Goal: Task Accomplishment & Management: Manage account settings

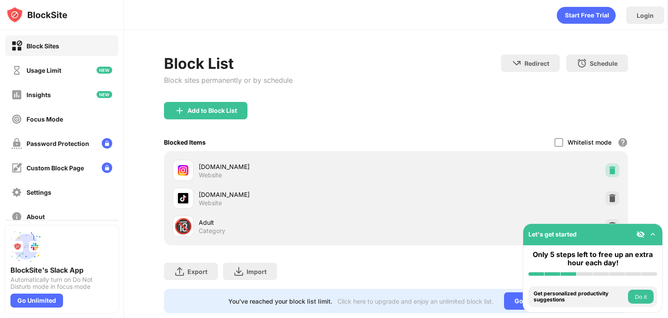
click at [608, 166] on img at bounding box center [612, 170] width 9 height 9
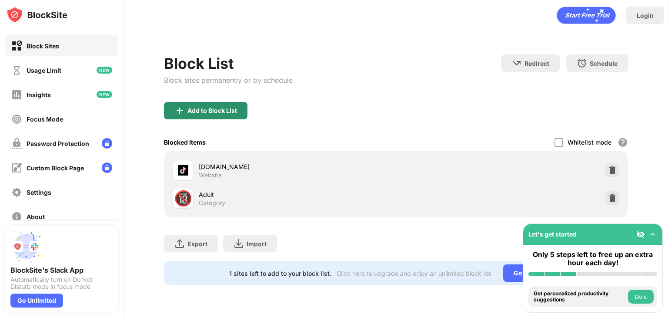
click at [211, 102] on div "Add to Block List" at bounding box center [206, 110] width 84 height 17
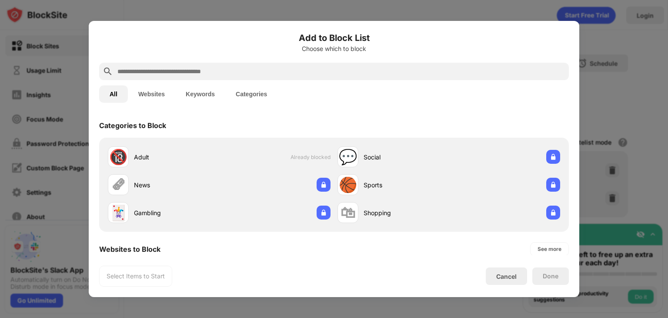
click at [150, 77] on div at bounding box center [334, 71] width 470 height 17
click at [148, 73] on input "text" at bounding box center [341, 71] width 449 height 10
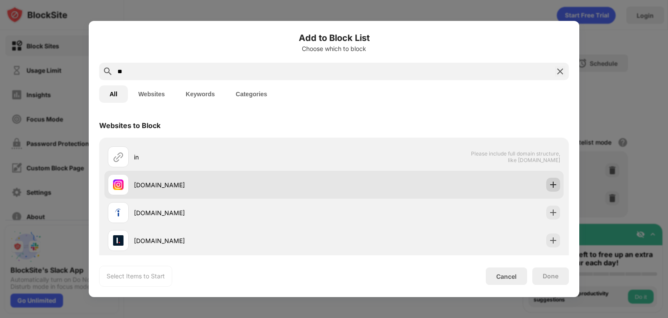
type input "**"
click at [550, 184] on img at bounding box center [553, 184] width 9 height 9
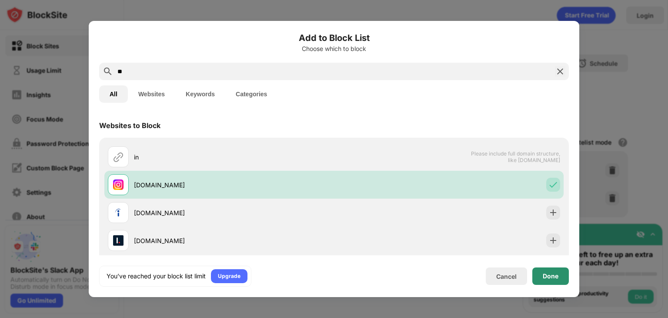
click at [545, 272] on div "Done" at bounding box center [551, 275] width 16 height 7
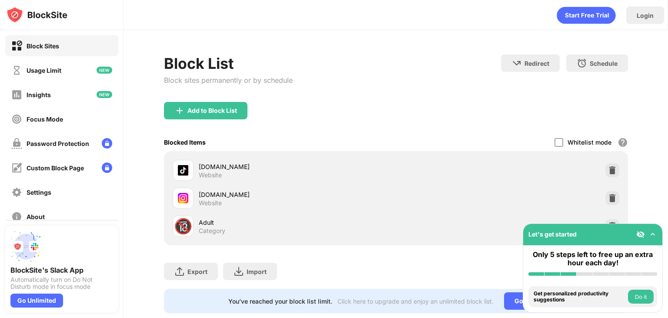
scroll to position [26, 0]
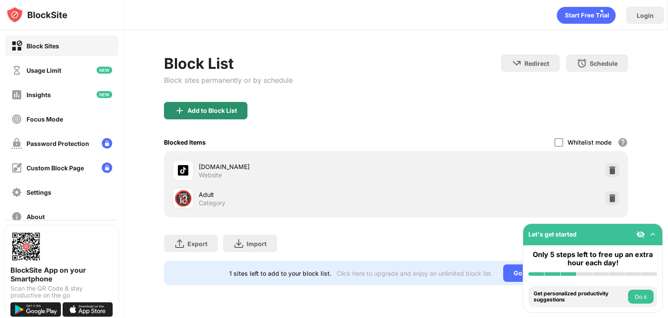
click at [212, 109] on div "Add to Block List" at bounding box center [213, 110] width 50 height 7
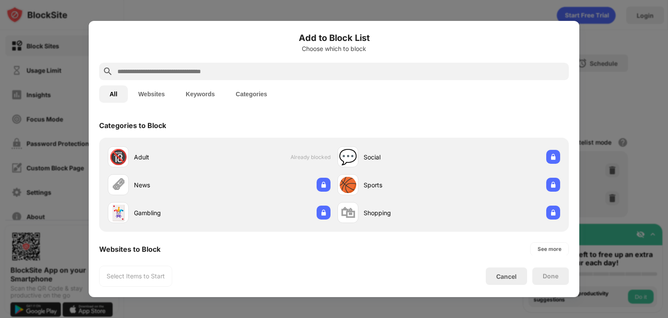
click at [352, 74] on input "text" at bounding box center [341, 71] width 449 height 10
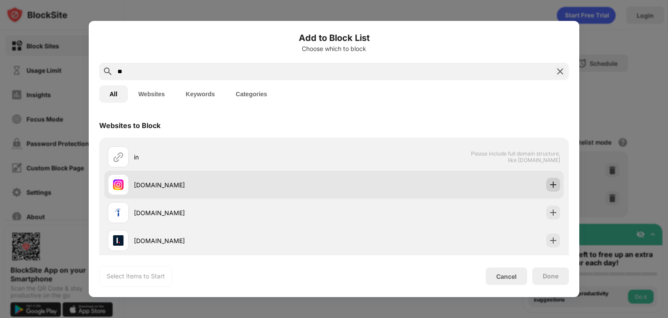
type input "**"
click at [549, 184] on img at bounding box center [553, 184] width 9 height 9
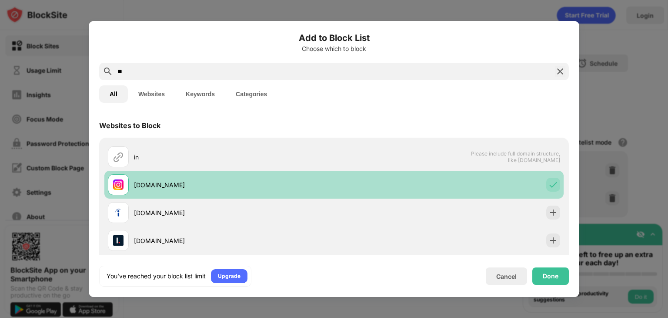
click at [549, 184] on img at bounding box center [553, 184] width 9 height 9
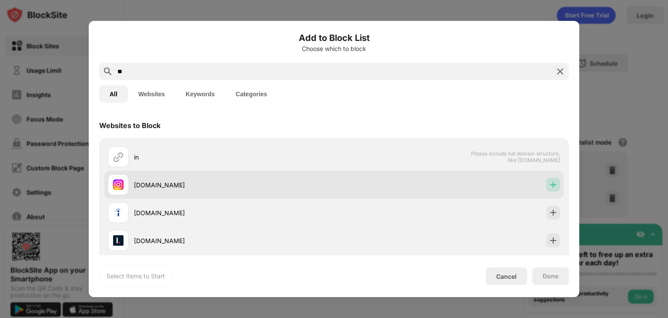
click at [551, 184] on div at bounding box center [554, 185] width 14 height 14
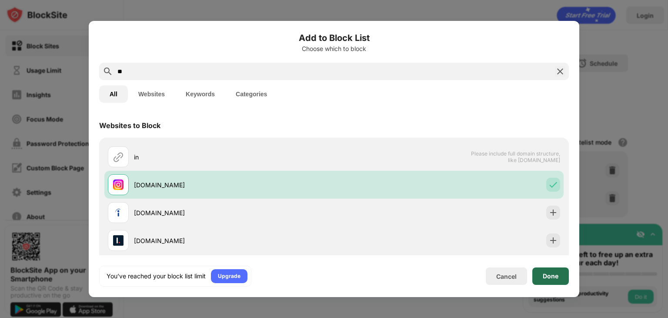
click at [543, 280] on div "Done" at bounding box center [551, 275] width 37 height 17
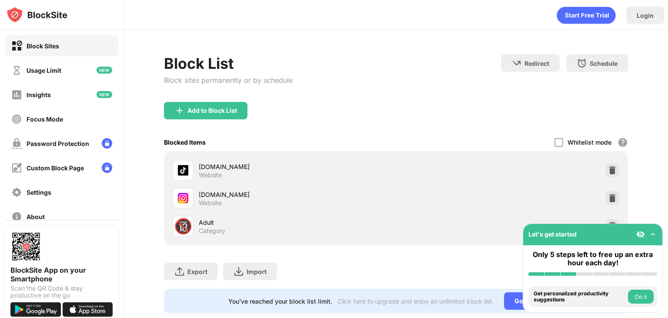
click at [543, 281] on div "Install BlockSite Enable blocking by category Add at least 1 website to your bl…" at bounding box center [592, 296] width 139 height 31
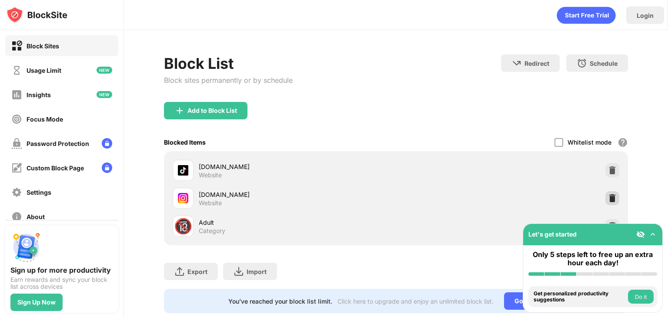
click at [608, 198] on img at bounding box center [612, 198] width 9 height 9
